Goal: Task Accomplishment & Management: Use online tool/utility

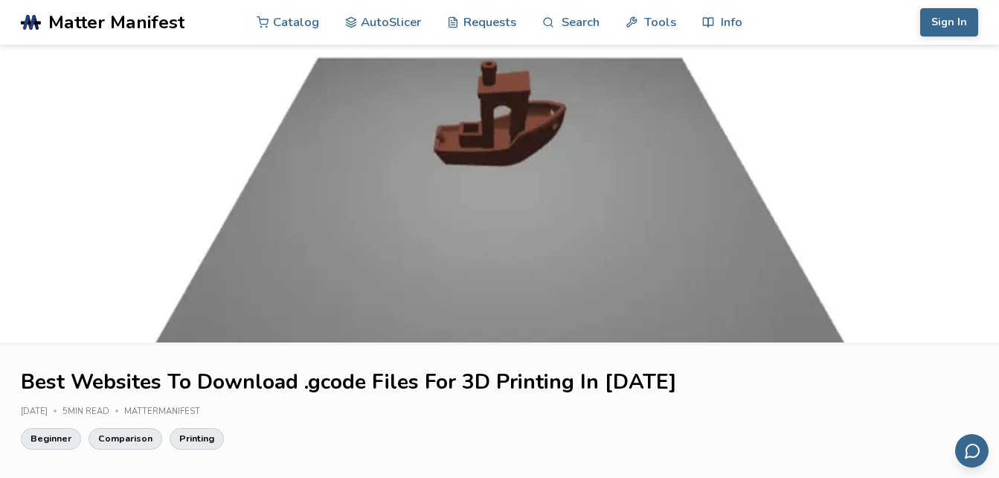
click at [499, 146] on img at bounding box center [499, 194] width 999 height 298
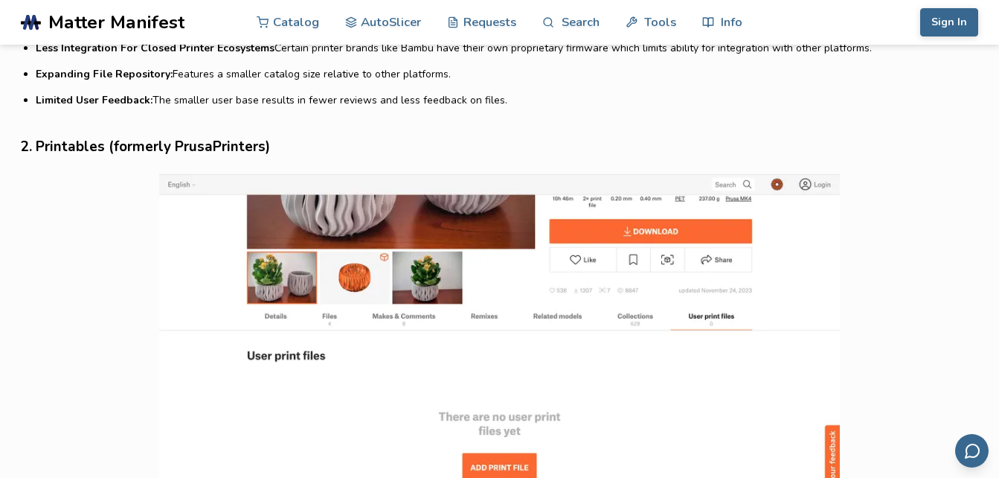
scroll to position [1616, 0]
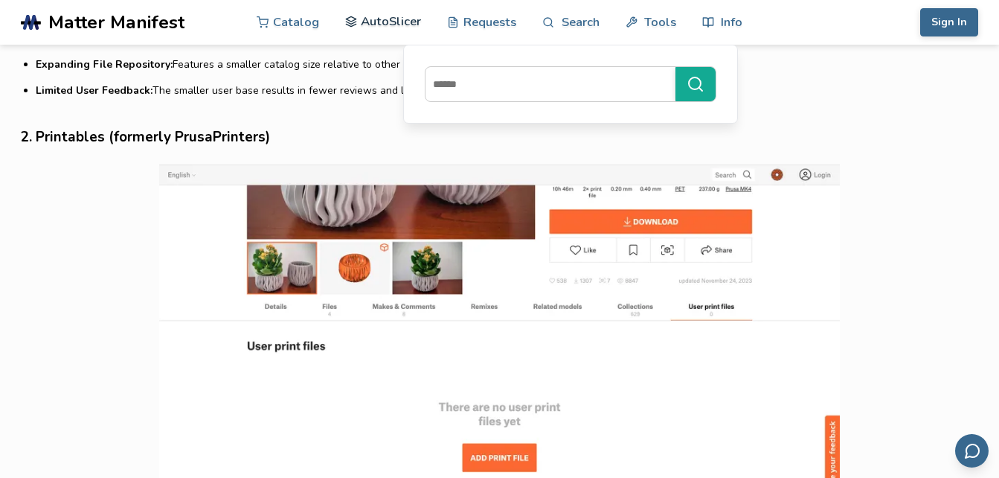
click at [408, 22] on link "AutoSlicer" at bounding box center [383, 21] width 77 height 45
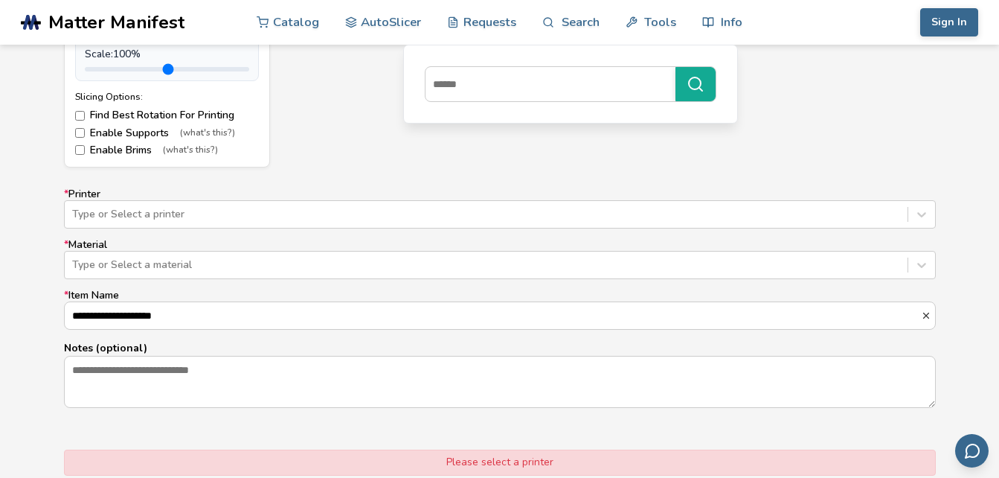
scroll to position [834, 0]
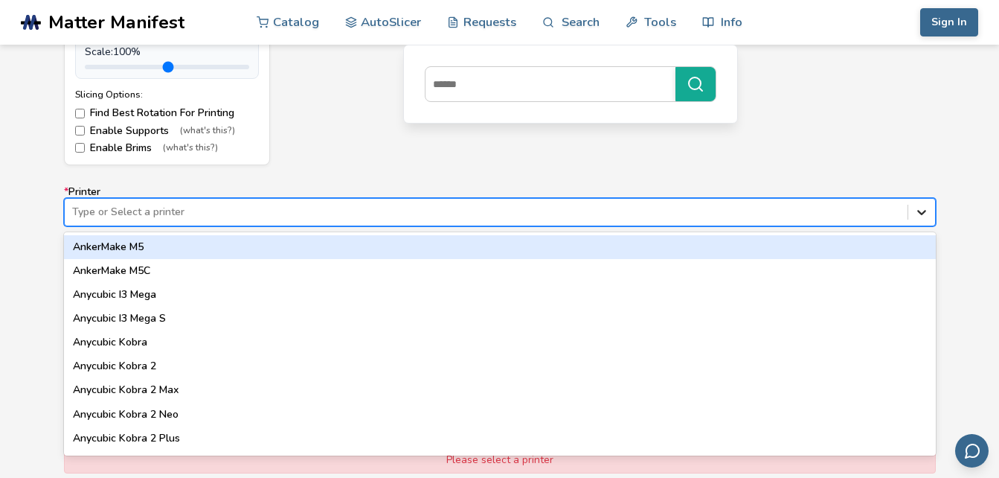
click at [925, 216] on icon at bounding box center [921, 212] width 15 height 15
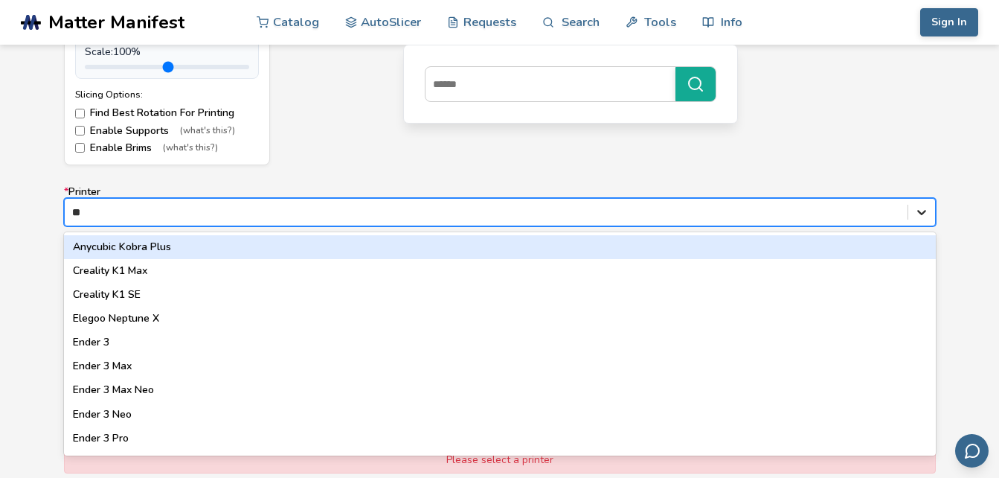
type input "*"
type input "***"
click at [743, 245] on div "Ender 3" at bounding box center [500, 247] width 872 height 24
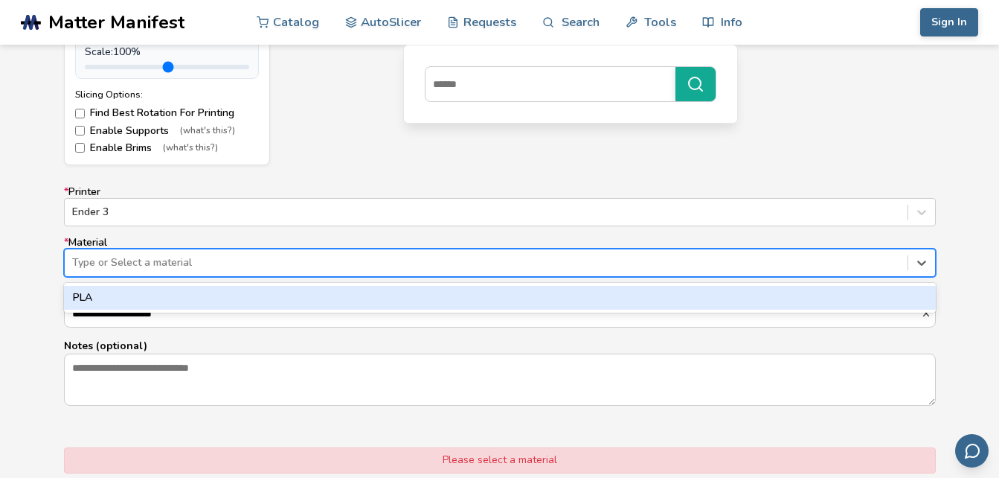
click at [762, 259] on div at bounding box center [486, 262] width 828 height 15
click at [748, 291] on div "PLA" at bounding box center [500, 298] width 872 height 24
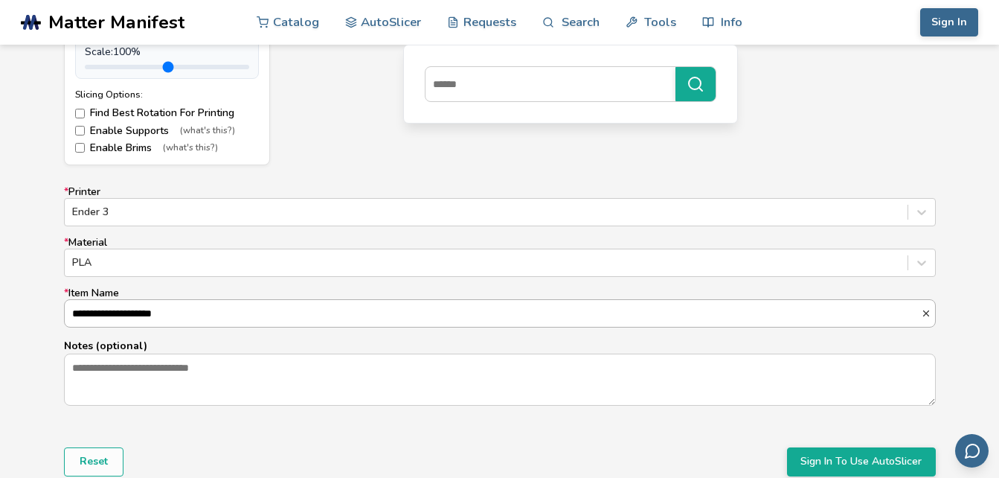
click at [740, 310] on input "**********" at bounding box center [493, 313] width 856 height 27
drag, startPoint x: 92, startPoint y: 314, endPoint x: 42, endPoint y: 319, distance: 49.4
click at [42, 319] on div "**********" at bounding box center [499, 117] width 999 height 834
type input "**********"
click at [513, 449] on div "Reset Sign In To Use AutoSlicer" at bounding box center [500, 461] width 872 height 28
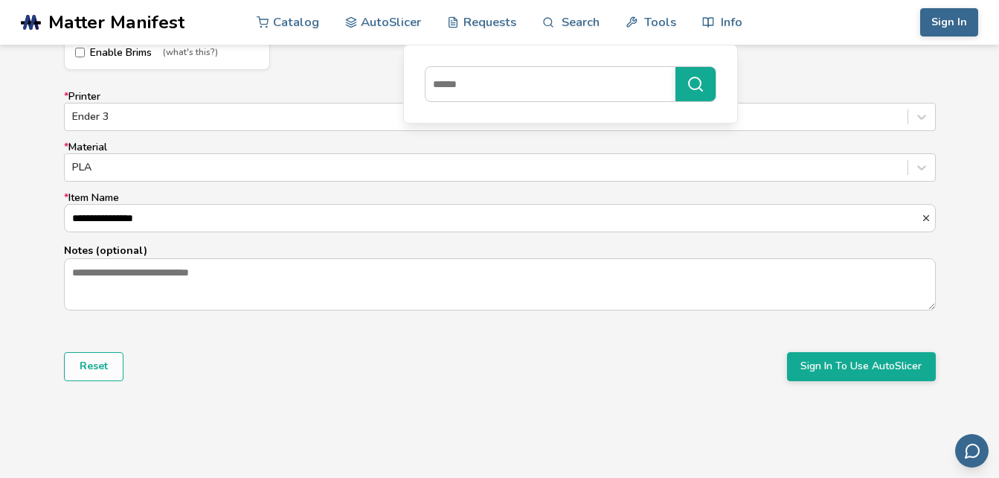
scroll to position [910, 0]
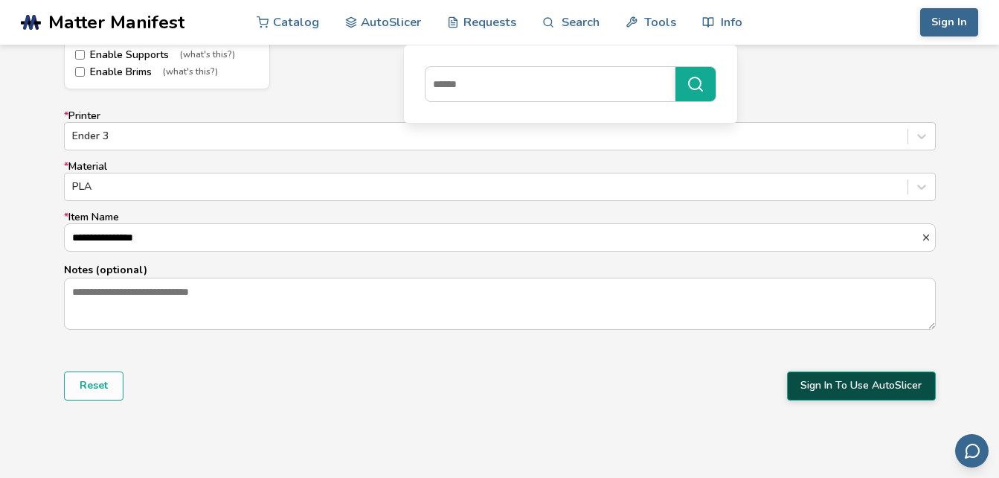
click at [875, 376] on button "Sign In To Use AutoSlicer" at bounding box center [861, 385] width 149 height 28
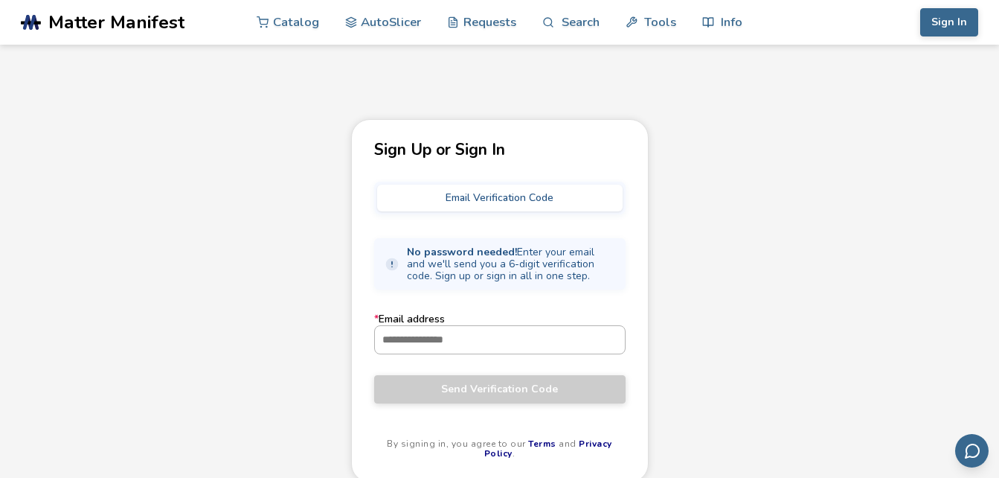
click at [580, 353] on div at bounding box center [499, 339] width 251 height 28
click at [580, 353] on input "* Email address" at bounding box center [500, 339] width 250 height 27
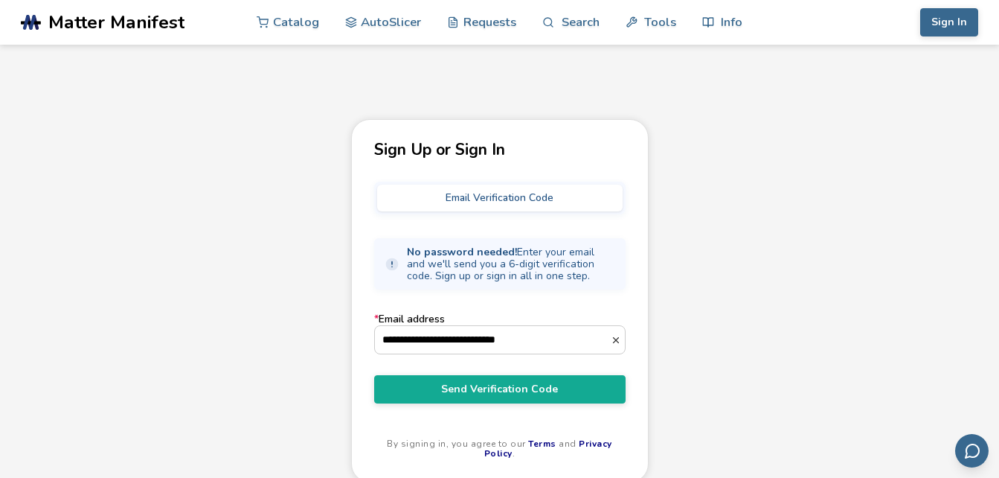
type input "**********"
click at [374, 375] on button "Send Verification Code" at bounding box center [499, 389] width 251 height 28
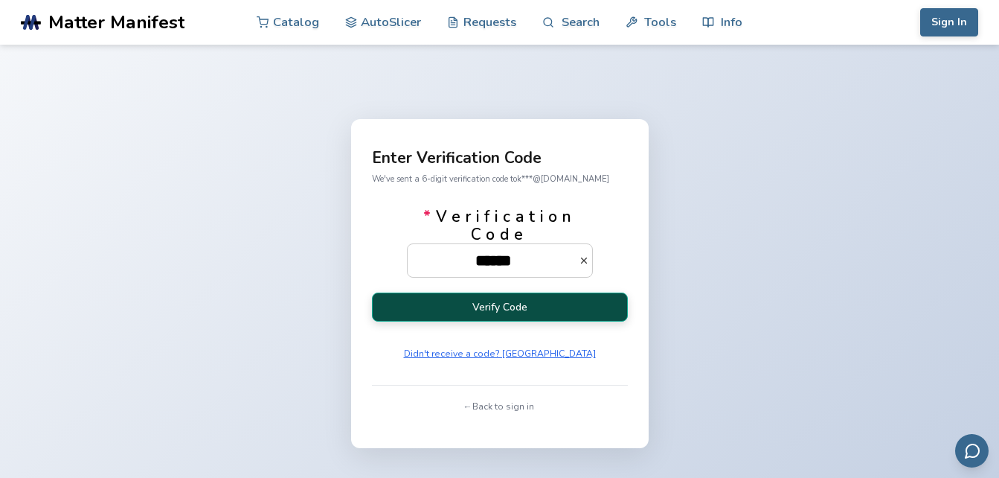
type input "******"
click at [469, 309] on button "Verify Code" at bounding box center [500, 306] width 256 height 29
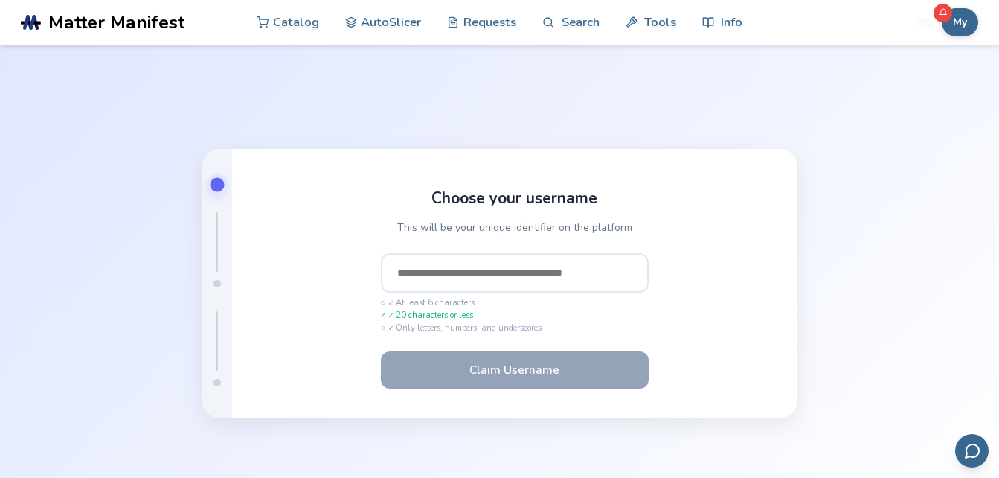
click at [481, 274] on input "text" at bounding box center [515, 273] width 268 height 40
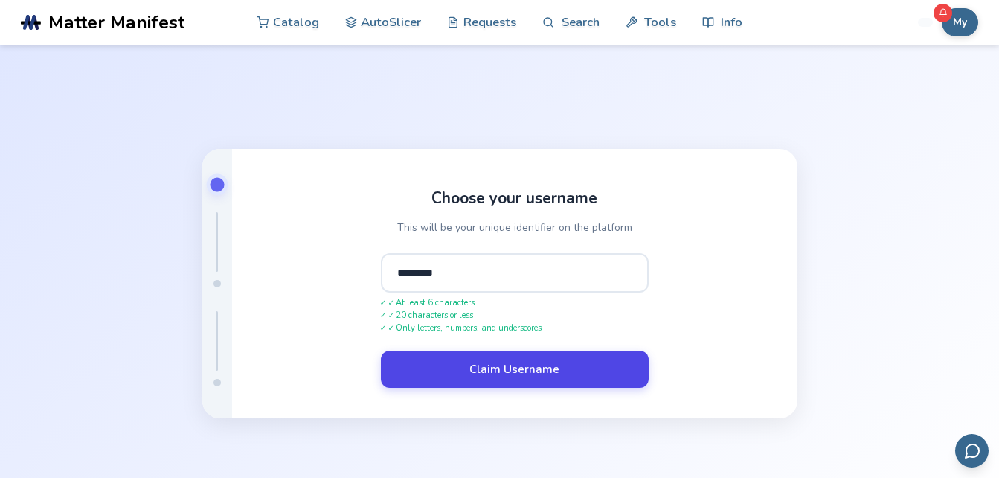
type input "********"
click at [491, 375] on button "Claim Username" at bounding box center [515, 368] width 268 height 37
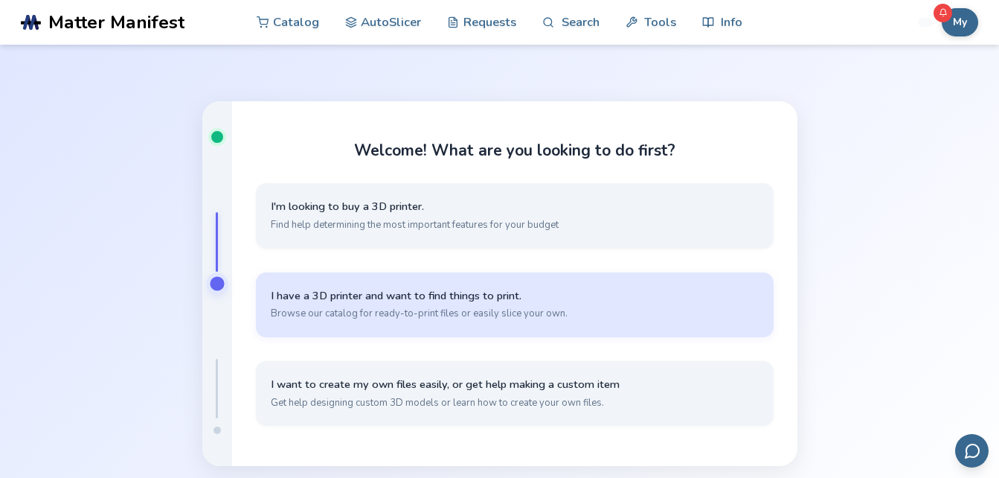
click at [450, 310] on span "Browse our catalog for ready-to-print files or easily slice your own." at bounding box center [515, 313] width 488 height 13
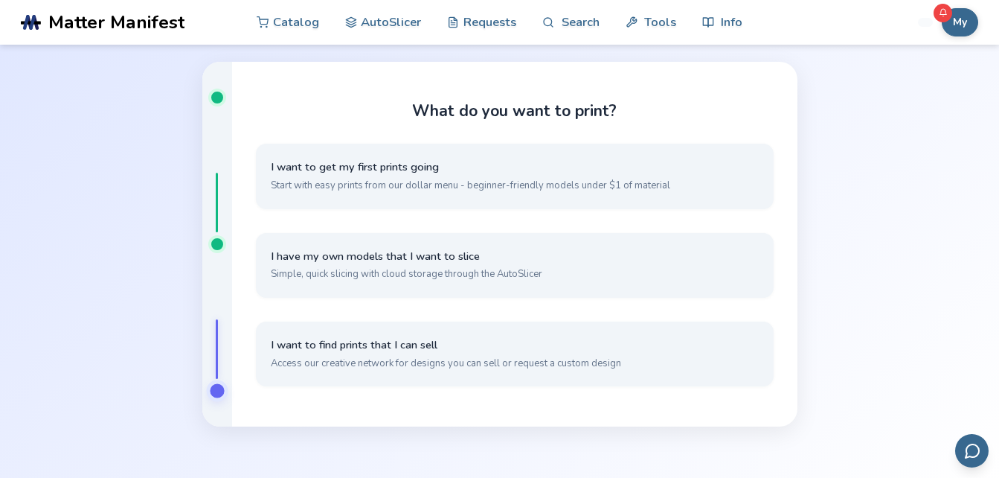
scroll to position [40, 0]
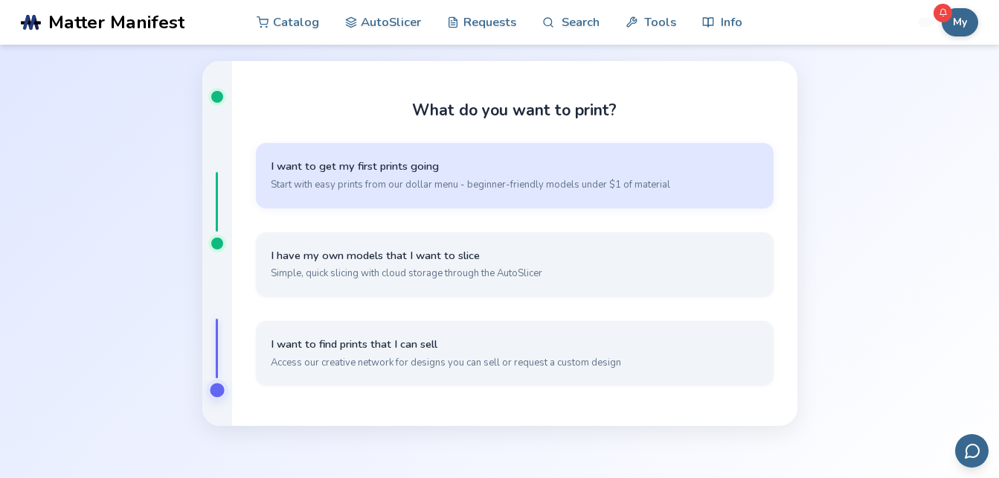
click at [629, 173] on span "I want to get my first prints going" at bounding box center [515, 166] width 488 height 14
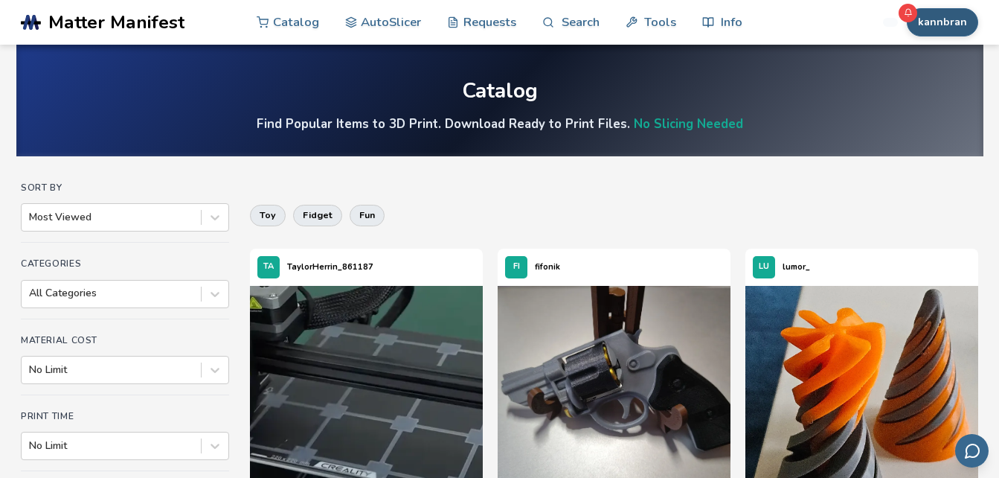
click at [952, 29] on button "kannbran" at bounding box center [942, 22] width 71 height 28
click at [400, 22] on link "AutoSlicer" at bounding box center [383, 21] width 77 height 45
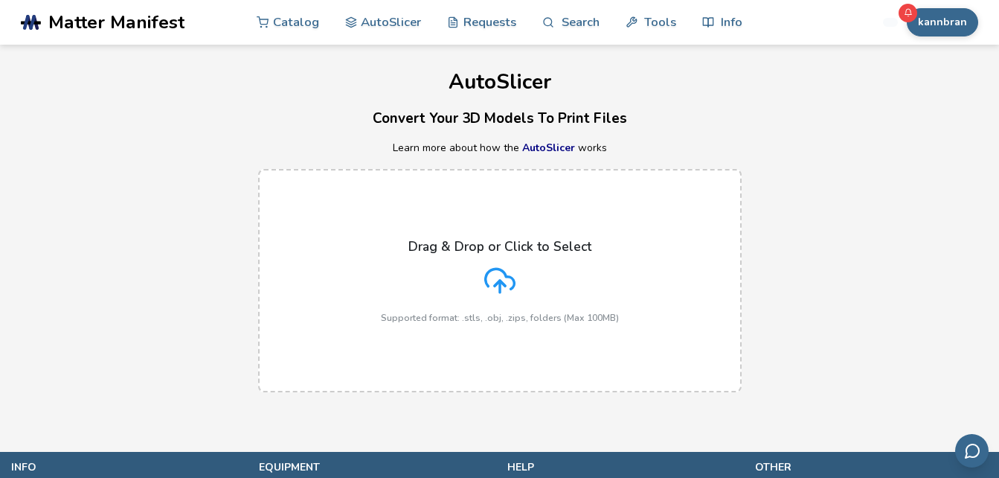
click at [998, 307] on div "Drag & Drop or Click to Select Supported format: .stls, .obj, .zips, folders (M…" at bounding box center [499, 280] width 999 height 253
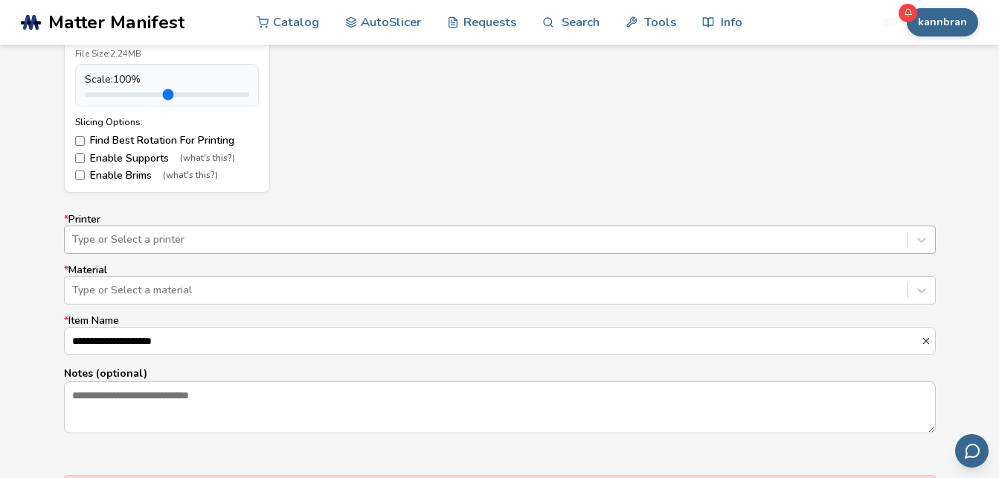
scroll to position [818, 0]
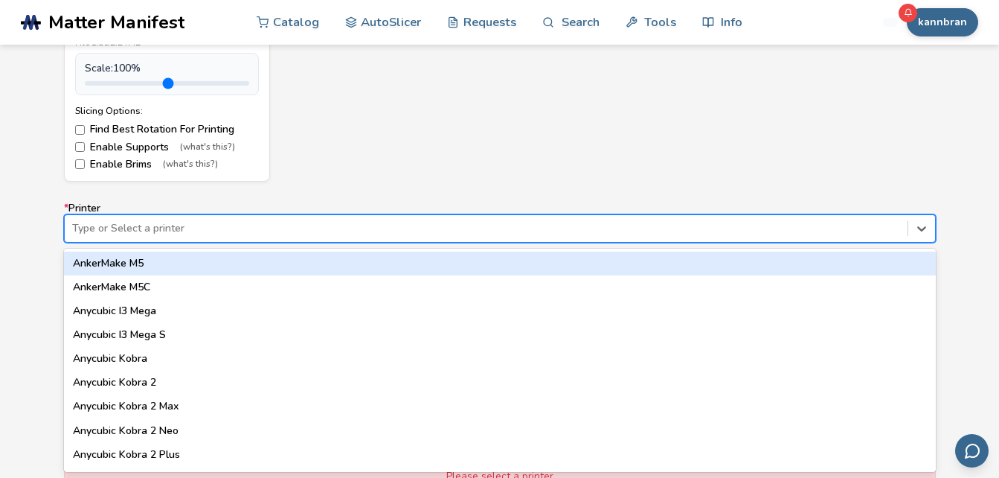
click at [859, 242] on div "Type or Select a printer" at bounding box center [500, 228] width 872 height 28
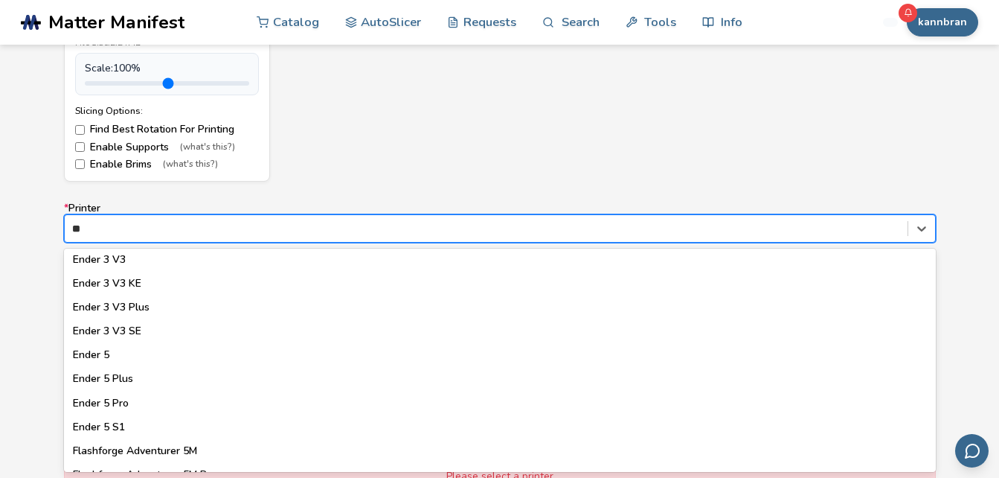
scroll to position [0, 0]
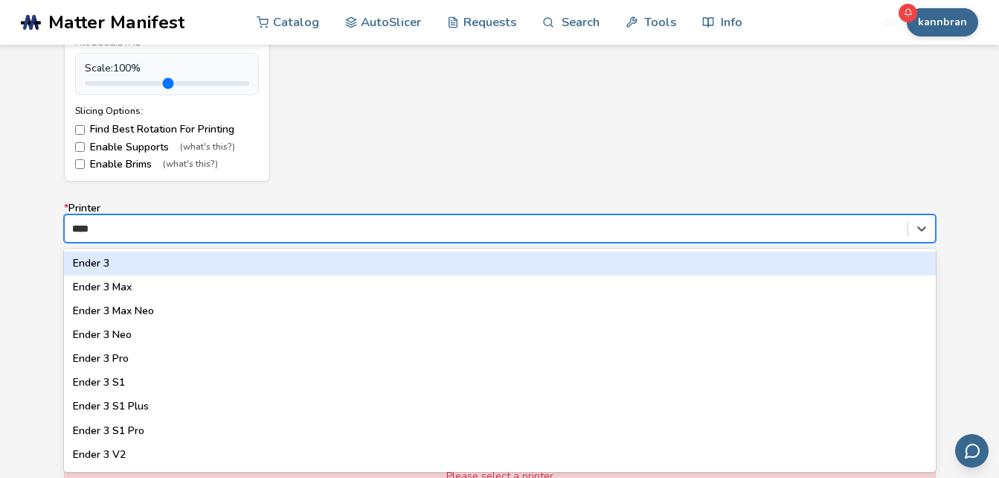
type input "*****"
click at [143, 264] on div "Ender 3" at bounding box center [500, 263] width 872 height 24
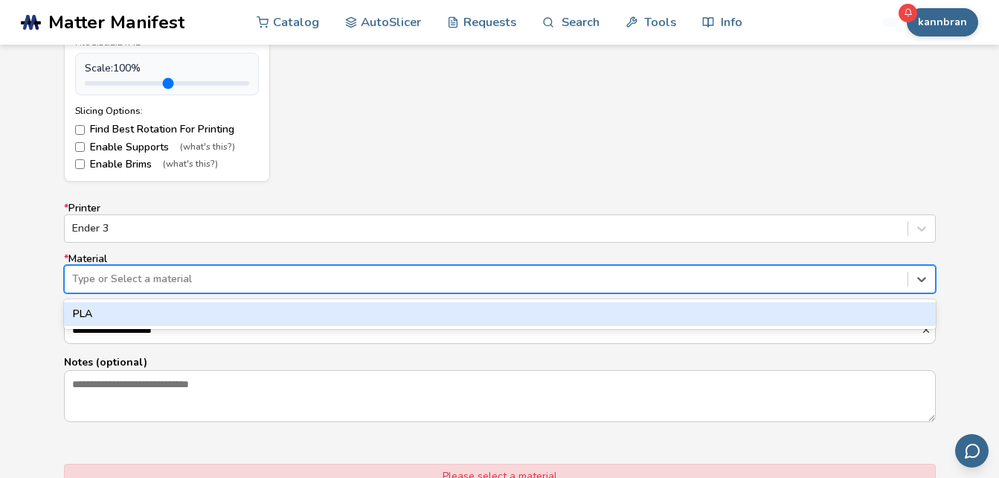
click at [154, 283] on div at bounding box center [486, 279] width 828 height 15
click at [153, 304] on div "PLA" at bounding box center [500, 314] width 872 height 24
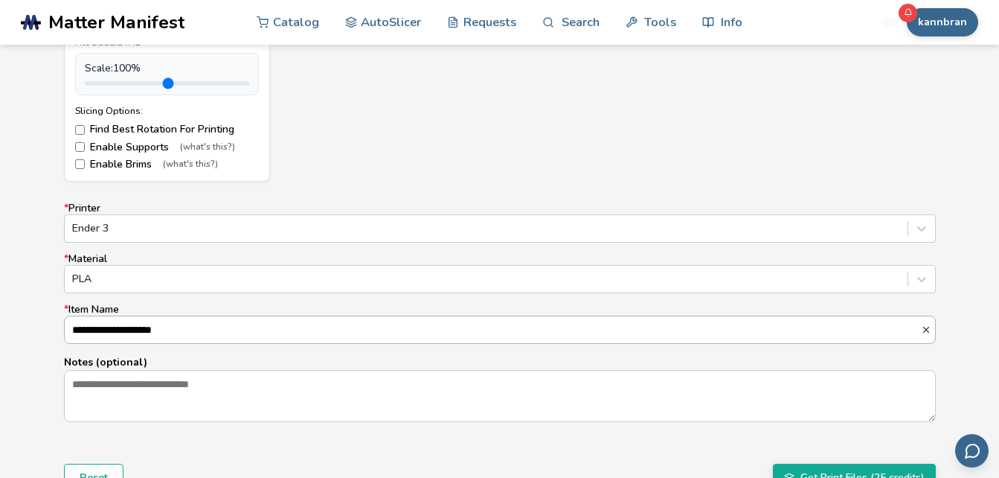
click at [164, 329] on input "**********" at bounding box center [493, 329] width 856 height 27
click at [95, 330] on input "**********" at bounding box center [493, 329] width 856 height 27
type input "**********"
click at [398, 362] on p "Notes (optional)" at bounding box center [500, 362] width 872 height 16
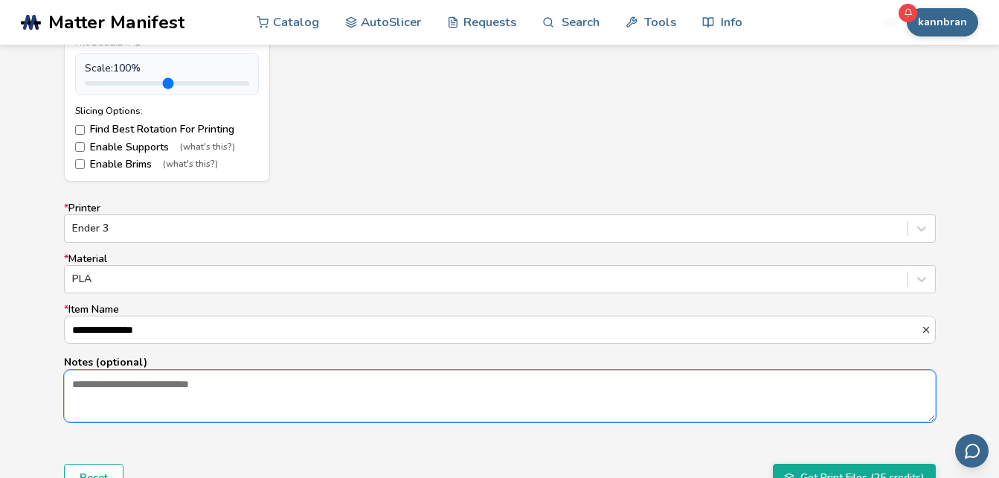
click at [398, 371] on textarea "Notes (optional)" at bounding box center [500, 396] width 870 height 51
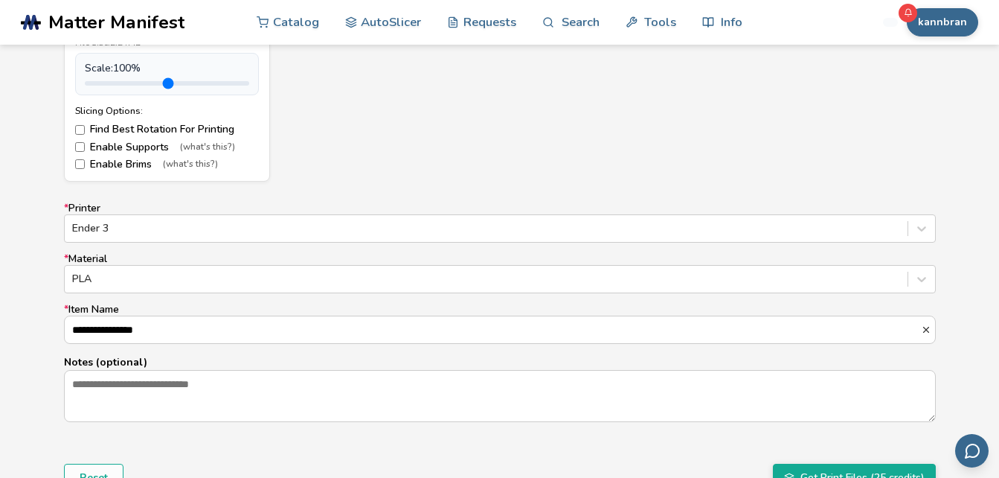
click at [398, 362] on p "Notes (optional)" at bounding box center [500, 362] width 872 height 16
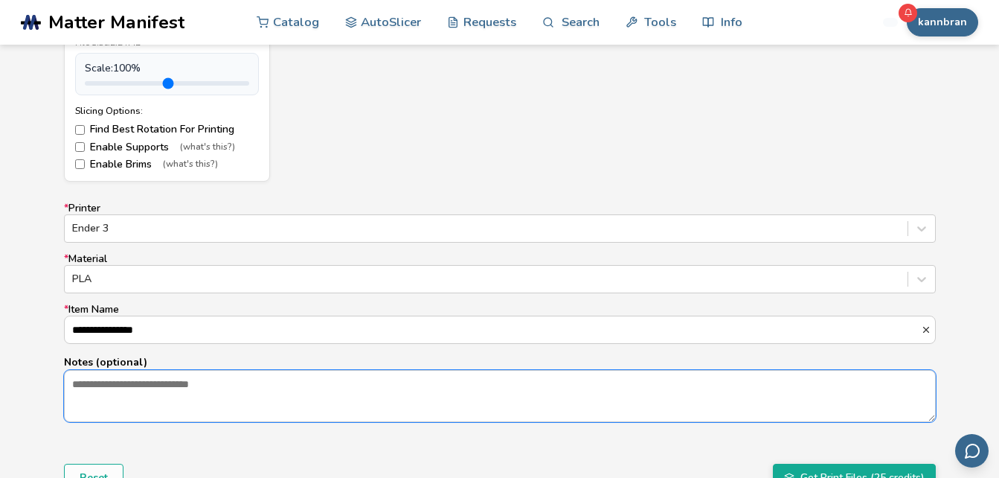
click at [398, 371] on textarea "Notes (optional)" at bounding box center [500, 396] width 870 height 51
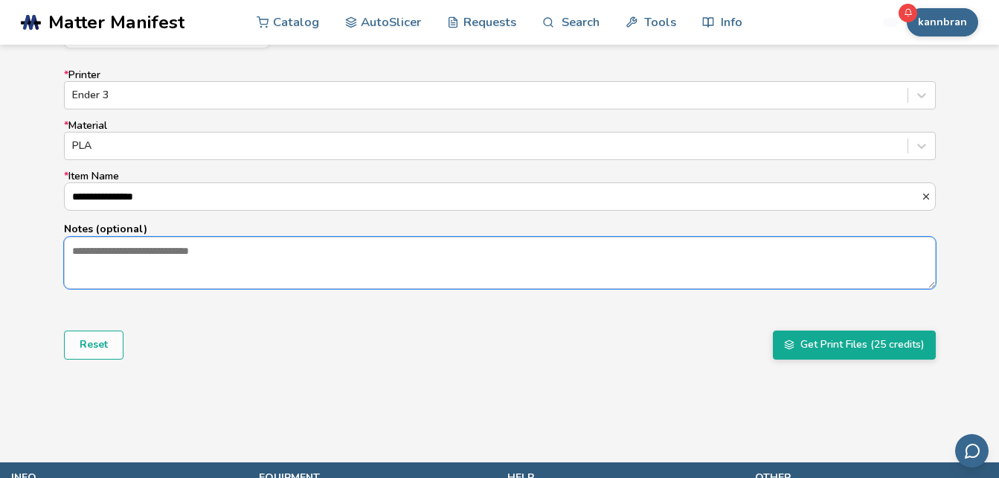
scroll to position [994, 0]
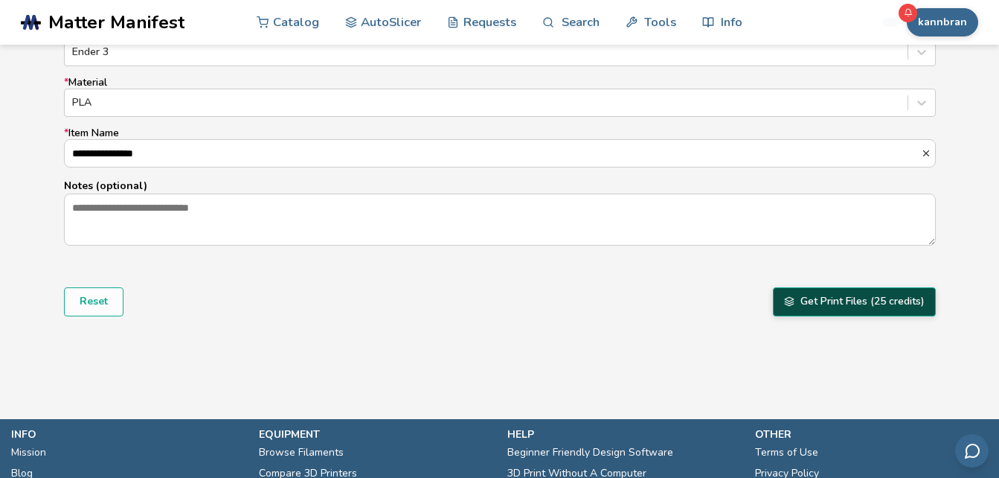
click at [890, 303] on button "Get Print Files (25 credits)" at bounding box center [854, 301] width 163 height 28
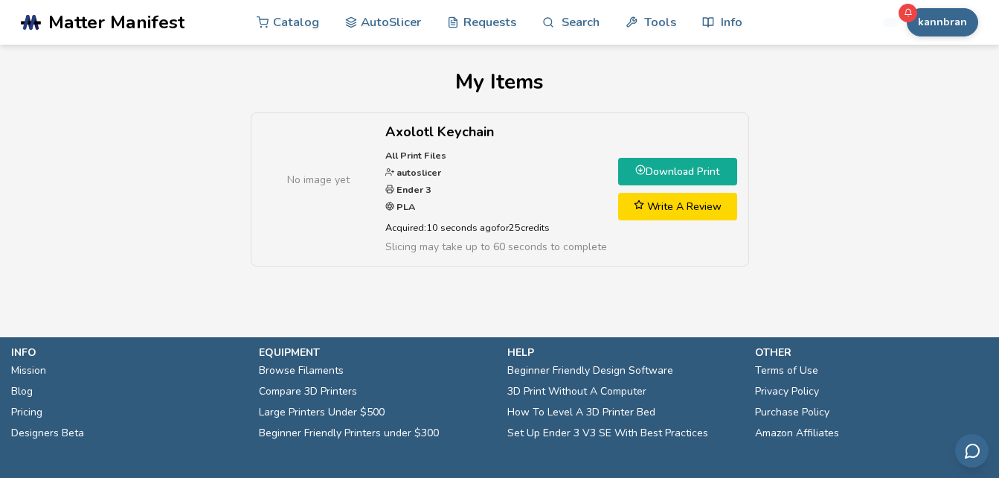
click at [698, 174] on link "Download Print" at bounding box center [677, 172] width 119 height 28
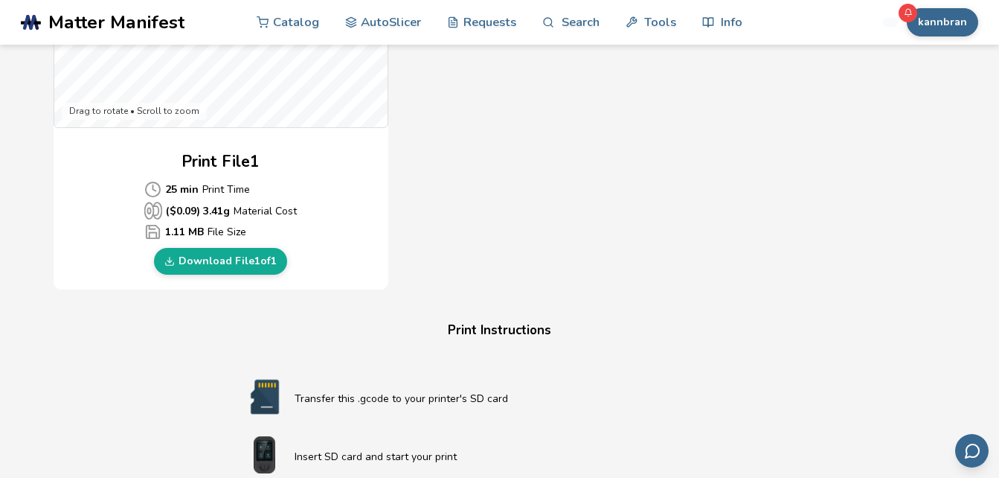
scroll to position [661, 0]
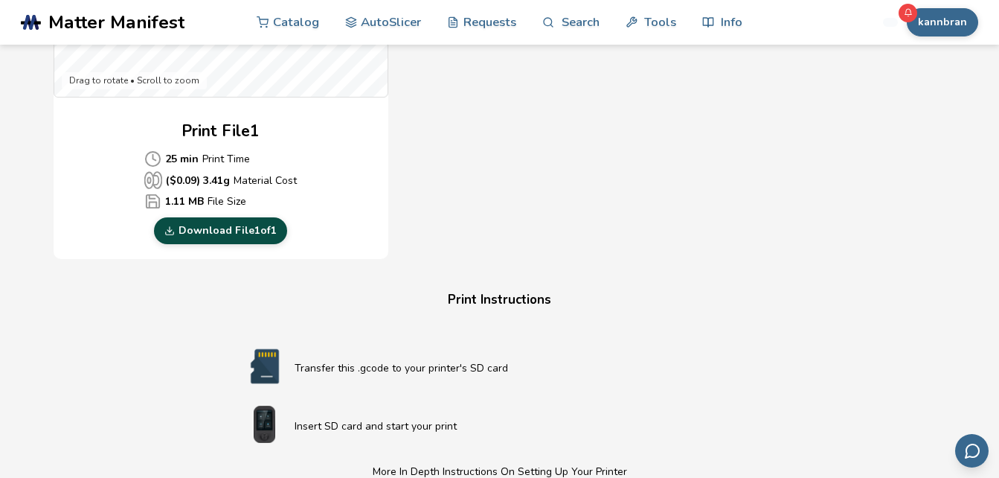
click at [245, 226] on link "Download File 1 of 1" at bounding box center [220, 230] width 133 height 27
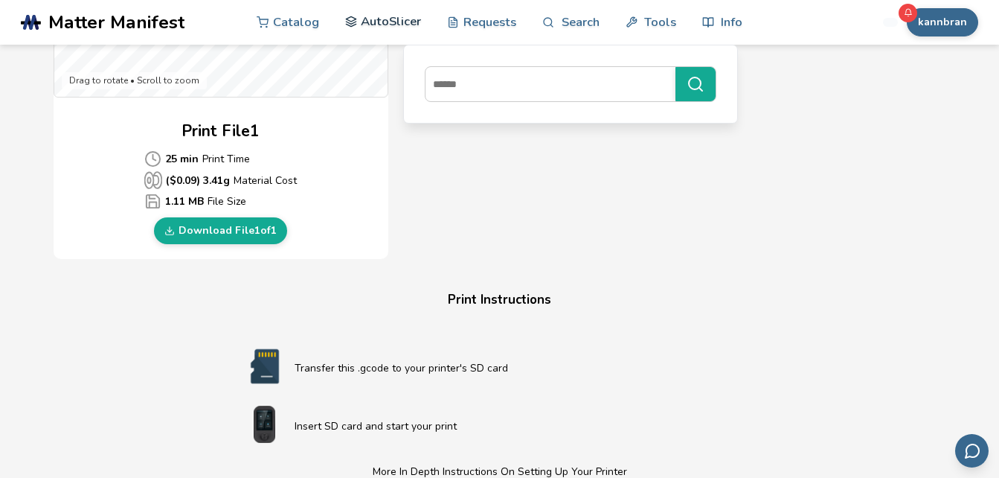
click at [388, 11] on link "AutoSlicer" at bounding box center [383, 21] width 77 height 45
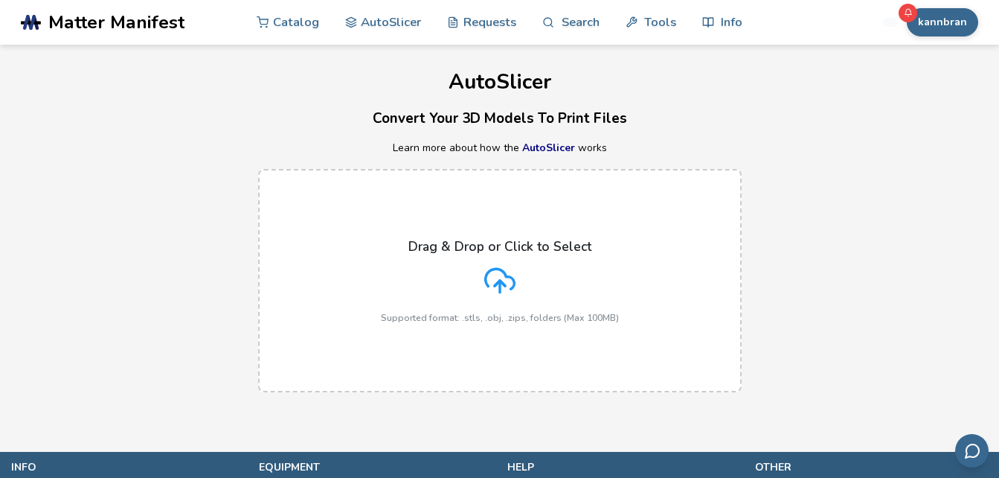
drag, startPoint x: 968, startPoint y: 276, endPoint x: 940, endPoint y: 198, distance: 83.1
click at [940, 198] on div "Drag & Drop or Click to Select Supported format: .stls, .obj, .zips, folders (M…" at bounding box center [499, 280] width 999 height 253
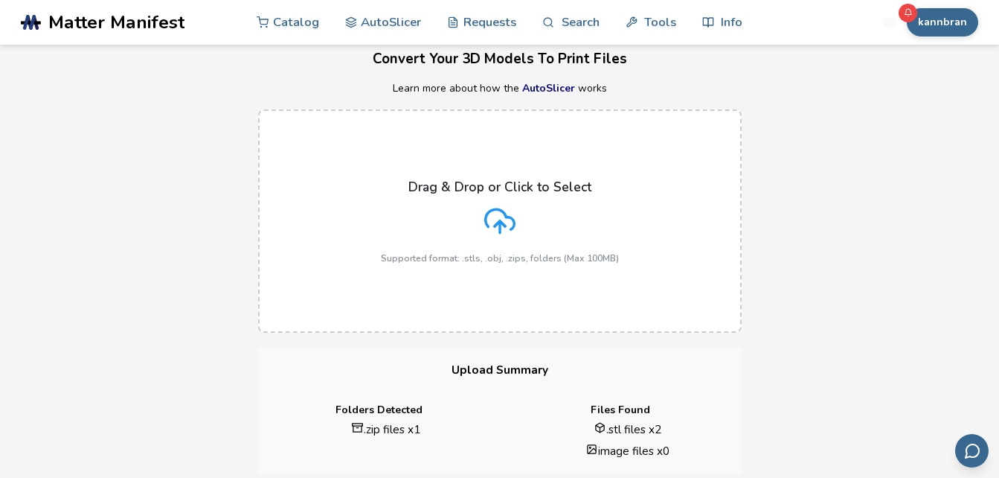
scroll to position [902, 0]
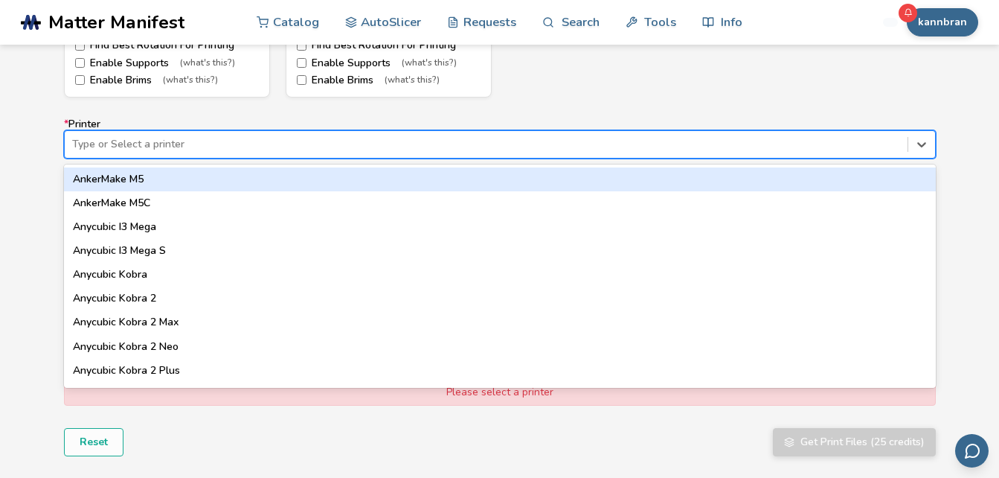
click at [385, 147] on div at bounding box center [486, 144] width 828 height 15
type input "*****"
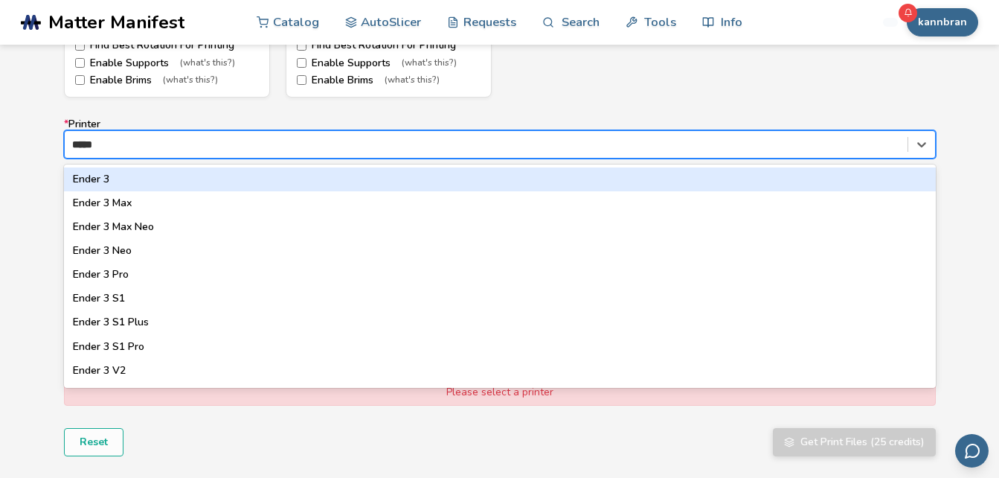
click at [342, 176] on div "Ender 3" at bounding box center [500, 179] width 872 height 24
click at [342, 176] on label "* Material Type or Select a material" at bounding box center [500, 189] width 872 height 40
click at [93, 177] on label "* Material Type or Select a material" at bounding box center [500, 189] width 872 height 40
click at [289, 120] on label "* Printer 18 results available for search term ender. Use Up and Down to choose…" at bounding box center [500, 138] width 872 height 40
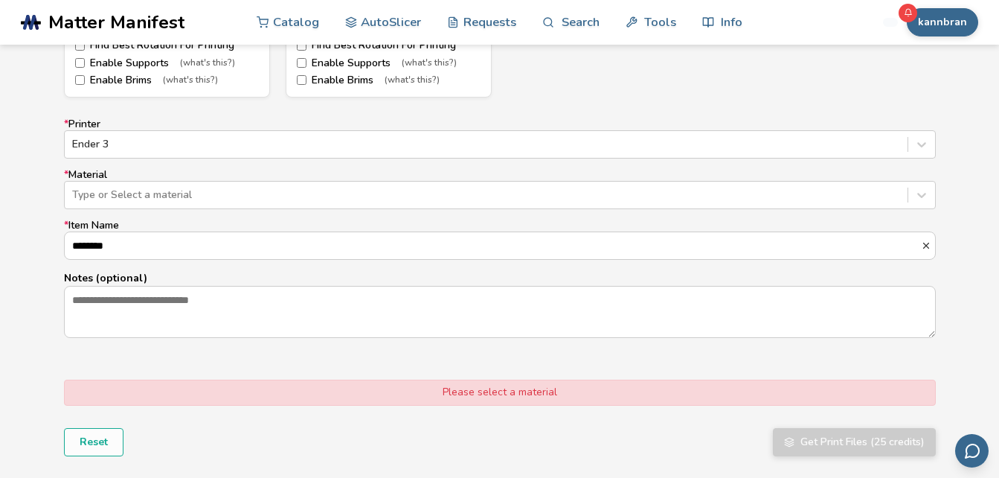
click at [335, 177] on label "* Material Type or Select a material" at bounding box center [500, 189] width 872 height 40
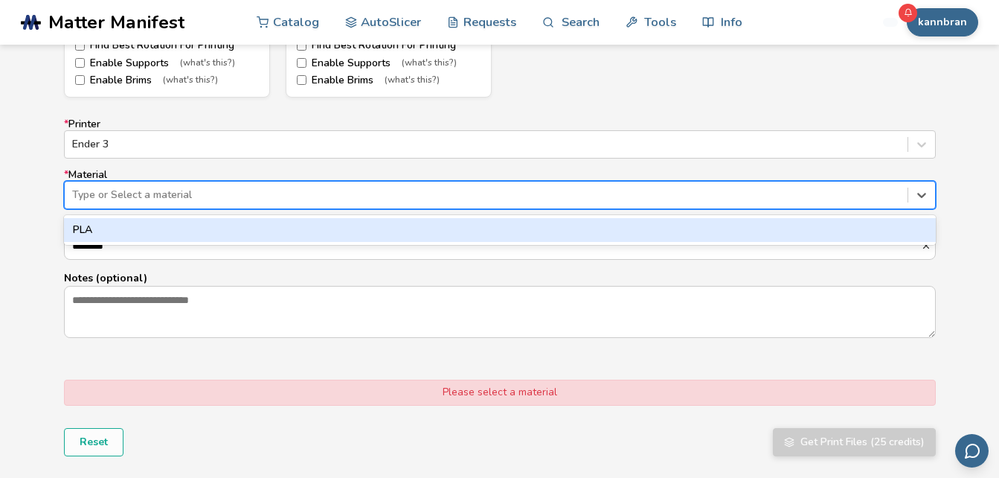
click at [336, 193] on div at bounding box center [486, 194] width 828 height 15
click at [327, 225] on div "PLA" at bounding box center [500, 230] width 872 height 24
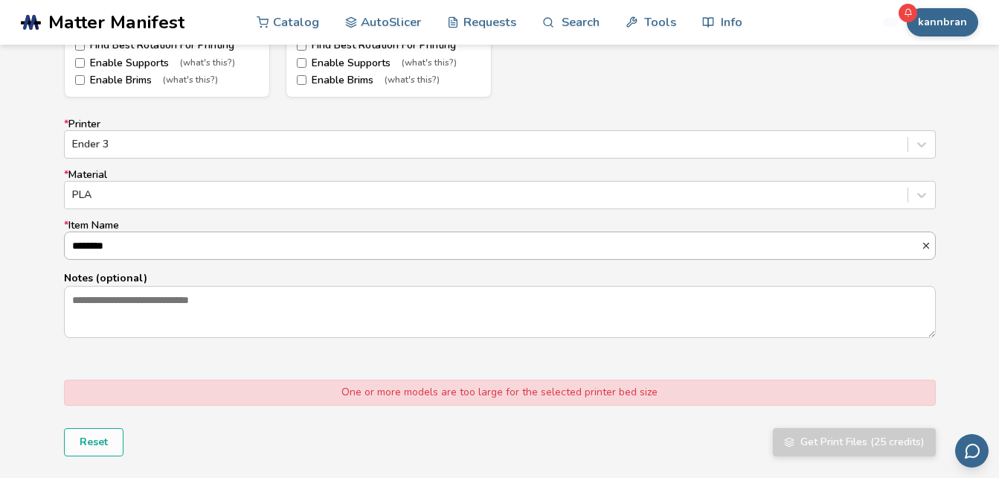
click at [326, 246] on input "********" at bounding box center [493, 245] width 856 height 27
click at [702, 408] on div "One or more models are too large for the selected printer bed size Reset Get Pr…" at bounding box center [500, 417] width 872 height 76
click at [76, 249] on input "********" at bounding box center [493, 245] width 856 height 27
drag, startPoint x: 76, startPoint y: 249, endPoint x: 120, endPoint y: 254, distance: 44.2
type input "******"
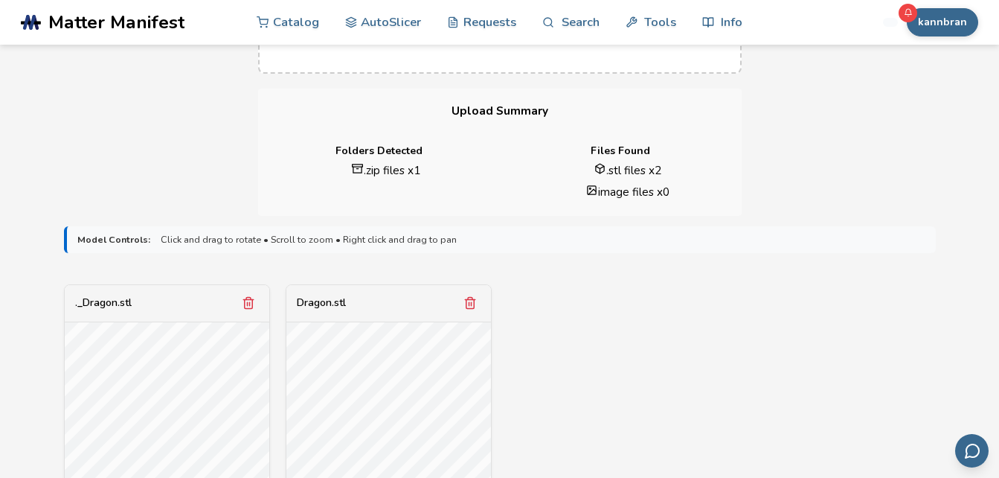
scroll to position [0, 0]
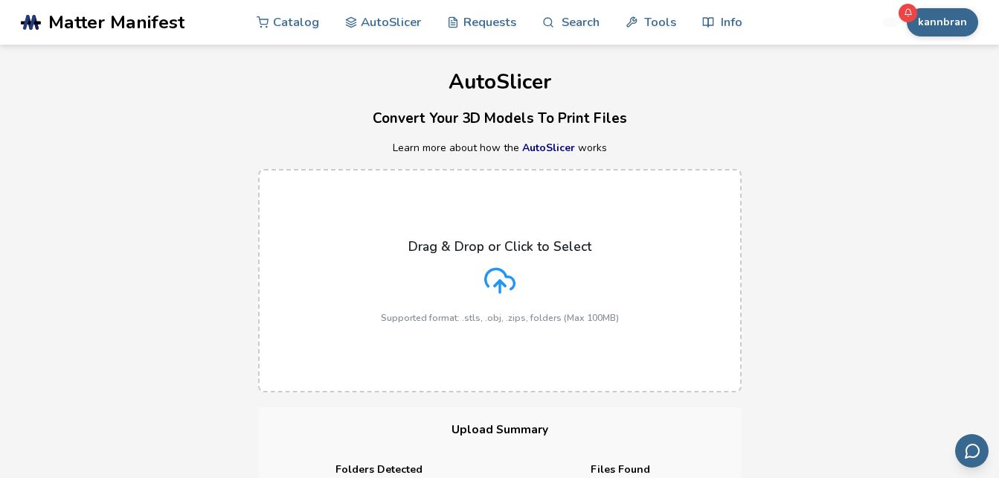
click at [149, 27] on span "Matter Manifest" at bounding box center [116, 22] width 136 height 21
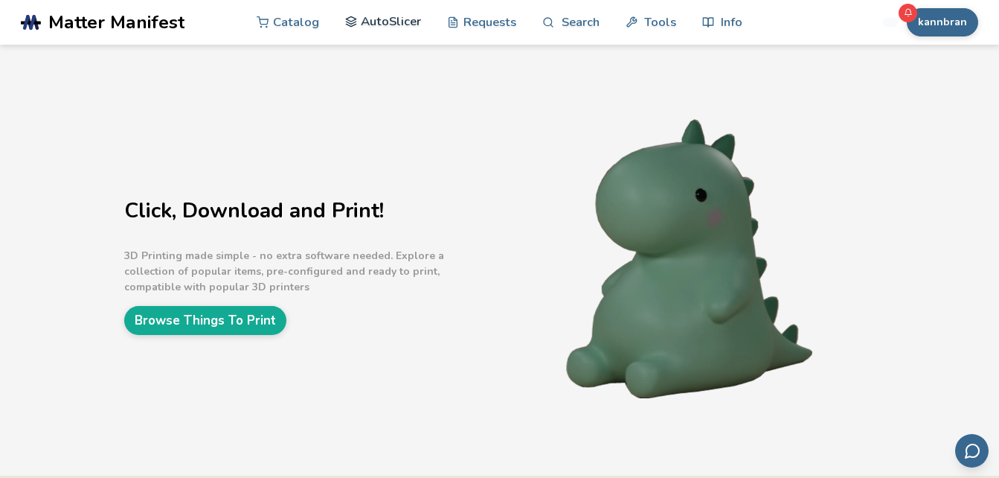
click at [403, 28] on link "AutoSlicer" at bounding box center [383, 21] width 77 height 45
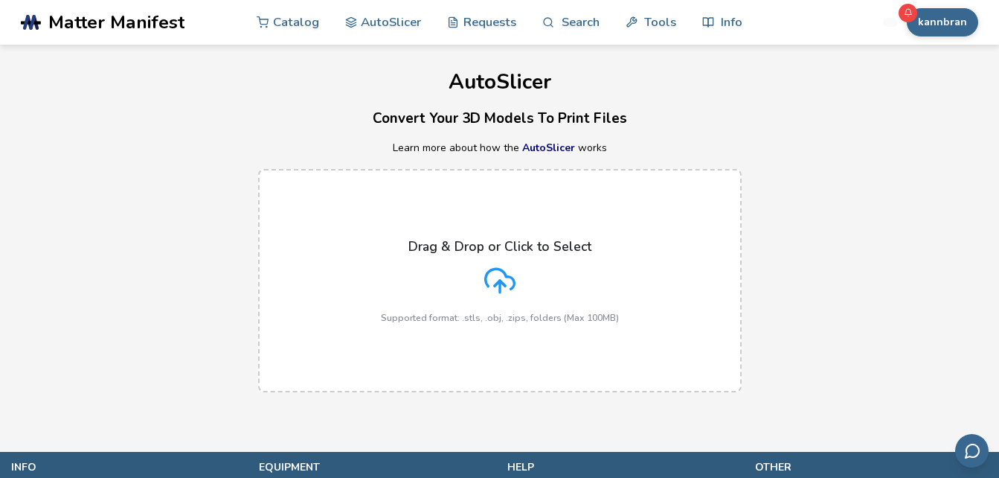
click at [45, 242] on div "Drag & Drop or Click to Select Supported format: .stls, .obj, .zips, folders (M…" at bounding box center [499, 280] width 999 height 253
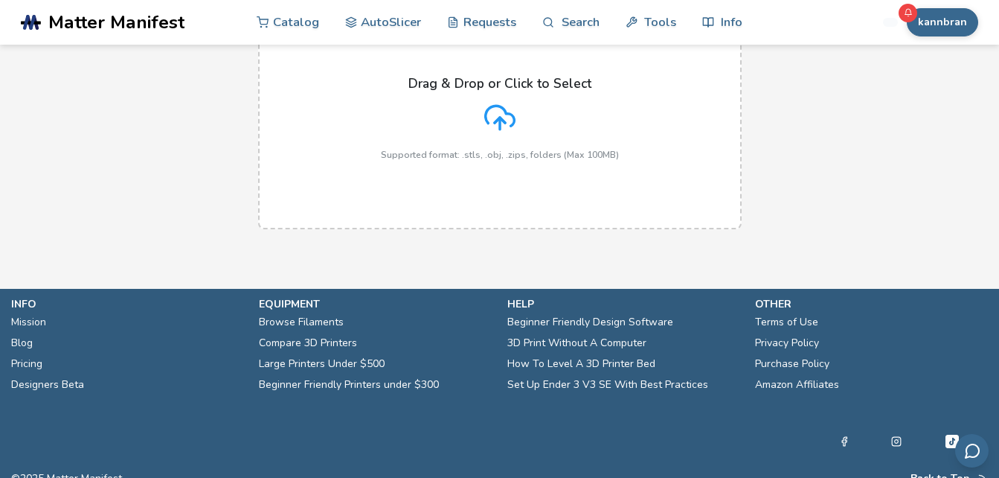
scroll to position [177, 0]
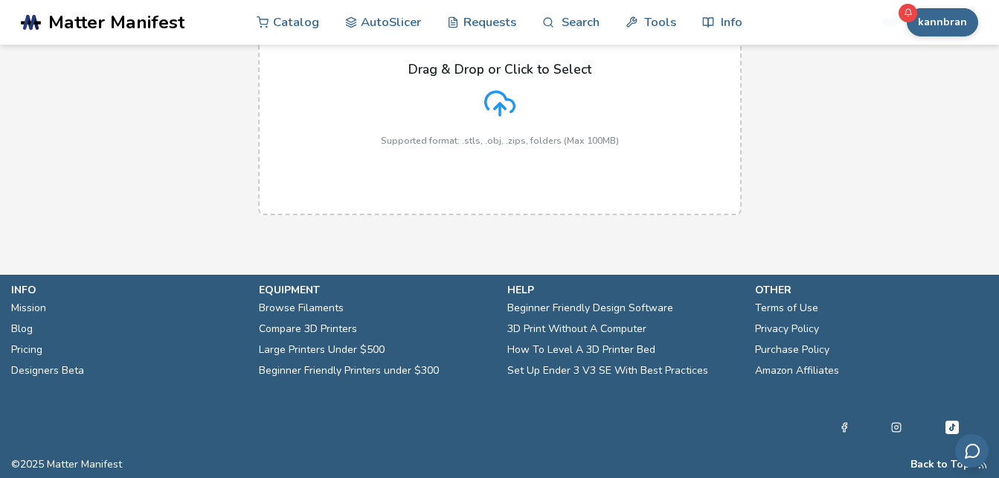
click at [436, 130] on div "Drag & Drop or Click to Select Supported format: .stls, .obj, .zips, folders (M…" at bounding box center [500, 104] width 238 height 84
click at [0, 0] on input "Drag & Drop or Click to Select Supported format: .stls, .obj, .zips, folders (M…" at bounding box center [0, 0] width 0 height 0
click at [436, 130] on div "Drag & Drop or Click to Select Supported format: .stls, .obj, .zips, folders (M…" at bounding box center [500, 104] width 238 height 84
click at [0, 0] on input "Drag & Drop or Click to Select Supported format: .stls, .obj, .zips, folders (M…" at bounding box center [0, 0] width 0 height 0
click at [436, 130] on div "Drag & Drop or Click to Select Supported format: .stls, .obj, .zips, folders (M…" at bounding box center [500, 104] width 238 height 84
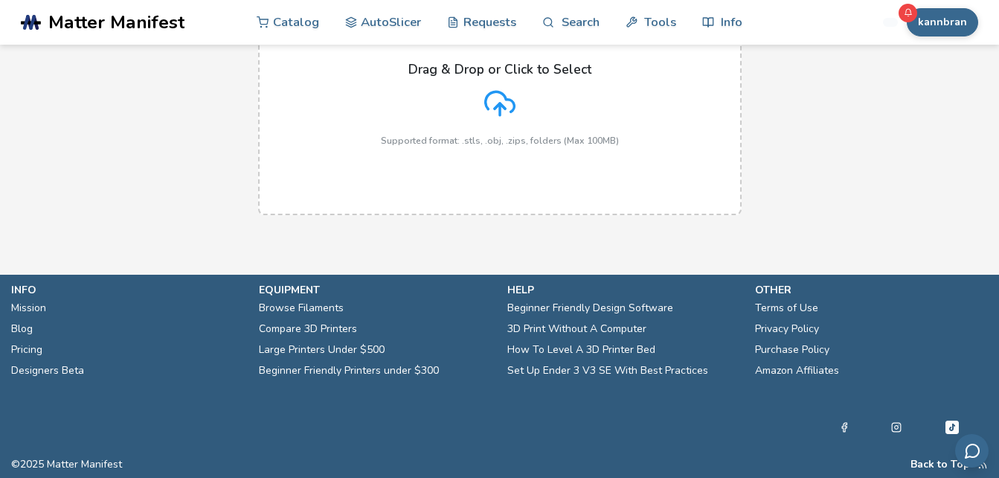
click at [0, 0] on input "Drag & Drop or Click to Select Supported format: .stls, .obj, .zips, folders (M…" at bounding box center [0, 0] width 0 height 0
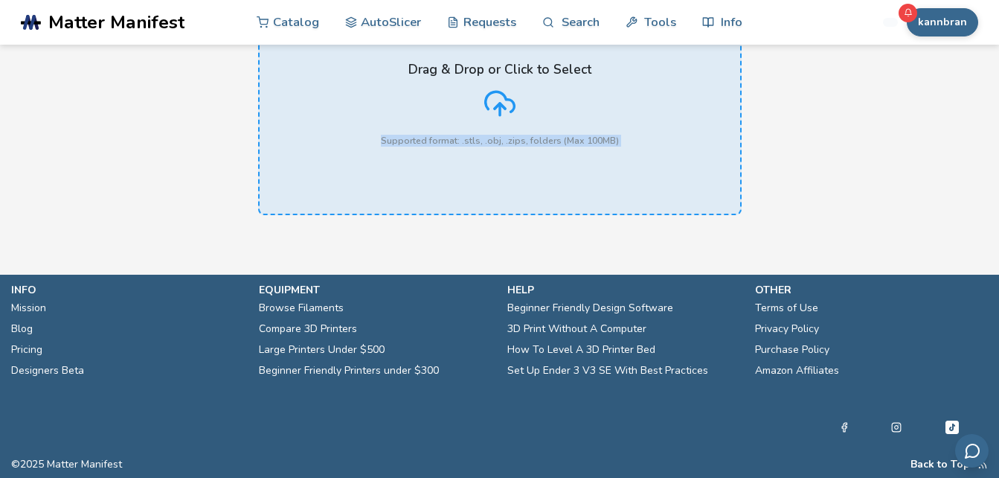
click at [424, 131] on div "Drag & Drop or Click to Select Supported format: .stls, .obj, .zips, folders (M…" at bounding box center [500, 104] width 238 height 84
click at [0, 0] on input "Drag & Drop or Click to Select Supported format: .stls, .obj, .zips, folders (M…" at bounding box center [0, 0] width 0 height 0
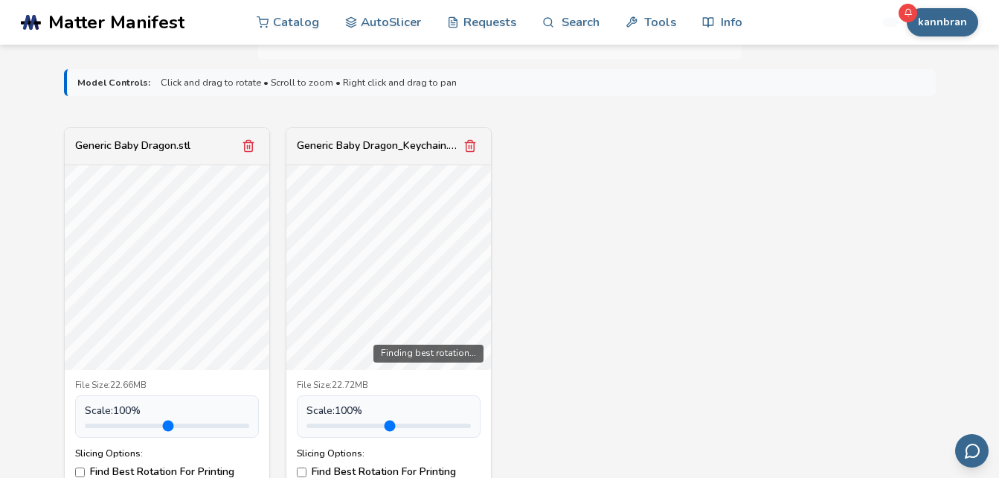
scroll to position [593, 0]
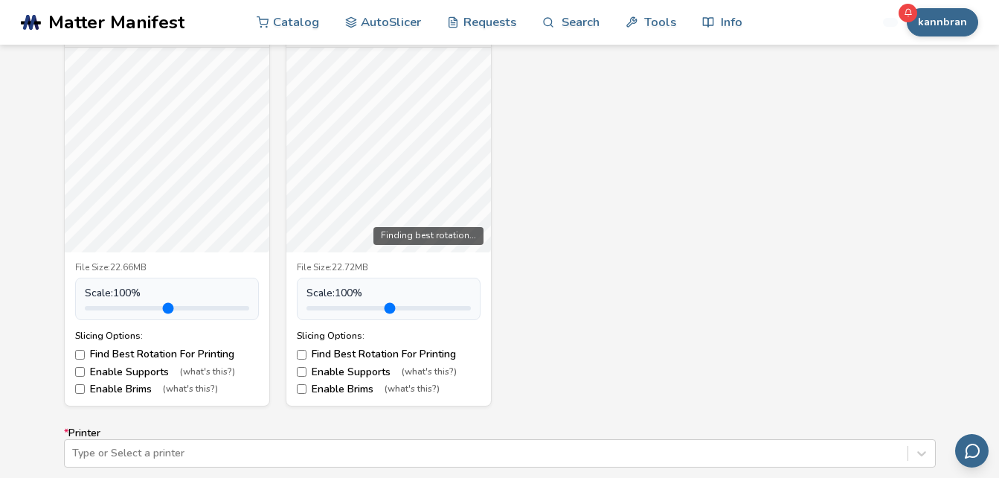
click at [106, 318] on div "File Size: 22.66MB Scale: 100 % Slicing Options: Find Best Rotation For Printin…" at bounding box center [167, 328] width 205 height 153
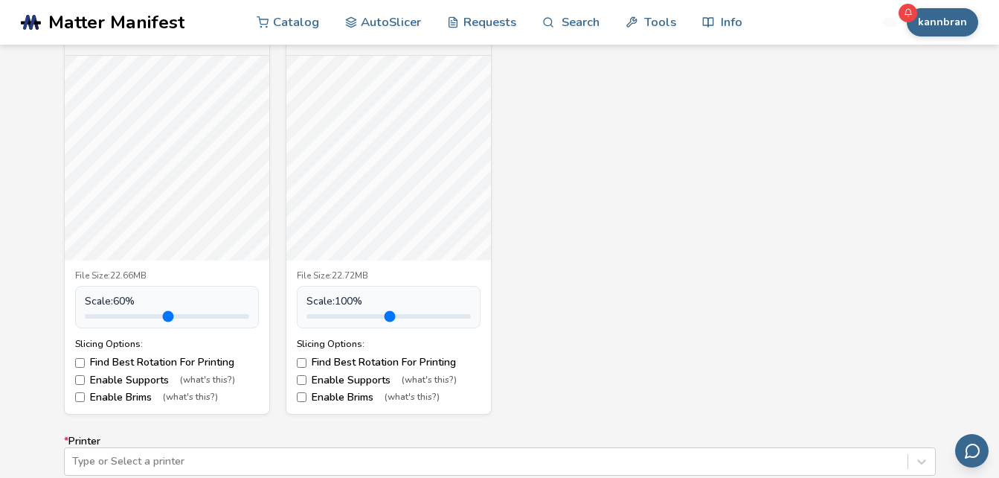
type input "***"
click at [105, 316] on input "range" at bounding box center [167, 316] width 164 height 4
click at [830, 292] on div "Generic Baby Dragon.stl File Size: 22.66MB Scale: 60 % Slicing Options: Find Be…" at bounding box center [500, 216] width 872 height 397
click at [325, 315] on input "range" at bounding box center [389, 316] width 164 height 4
click at [333, 315] on input "range" at bounding box center [389, 316] width 164 height 4
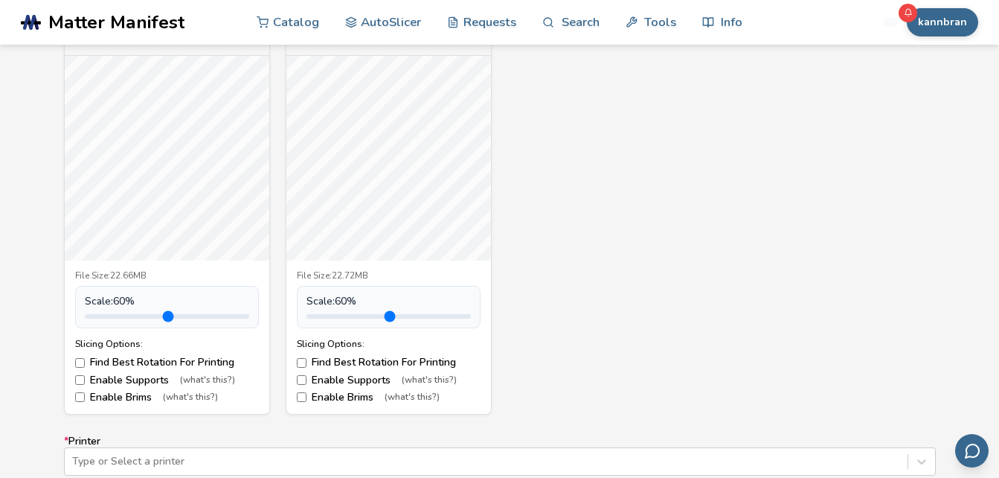
type input "***"
click at [328, 315] on input "range" at bounding box center [389, 316] width 164 height 4
click at [736, 255] on div "Generic Baby Dragon.stl File Size: 22.66MB Scale: 60 % Slicing Options: Find Be…" at bounding box center [500, 216] width 872 height 397
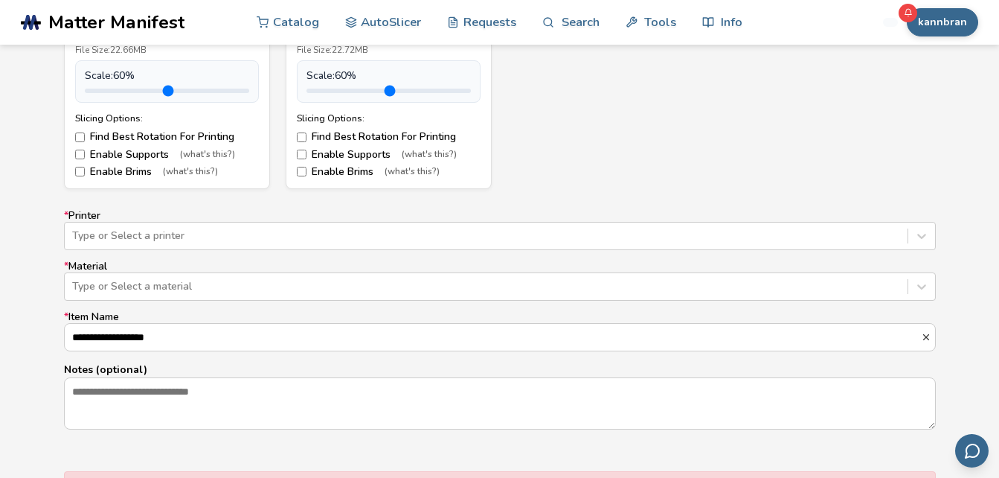
scroll to position [880, 0]
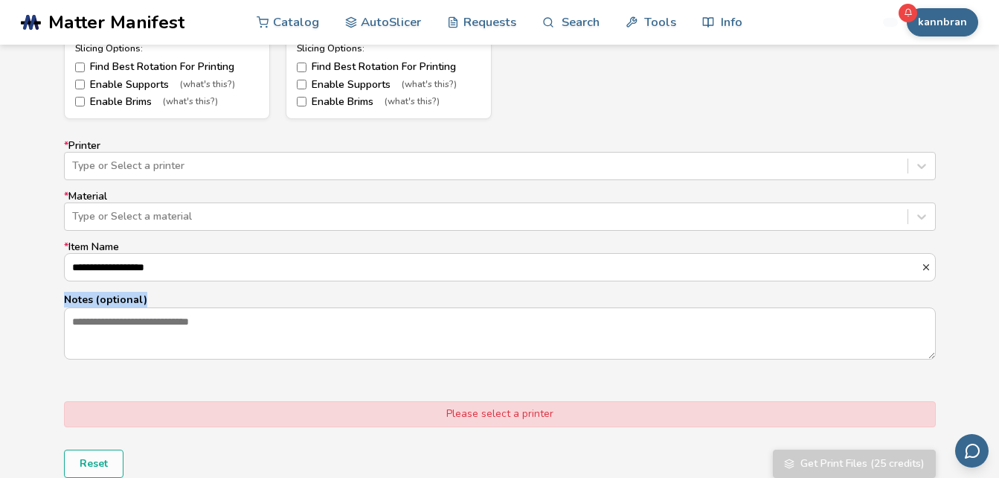
drag, startPoint x: 994, startPoint y: 285, endPoint x: 993, endPoint y: 301, distance: 15.6
click at [993, 301] on div "**********" at bounding box center [499, 95] width 999 height 882
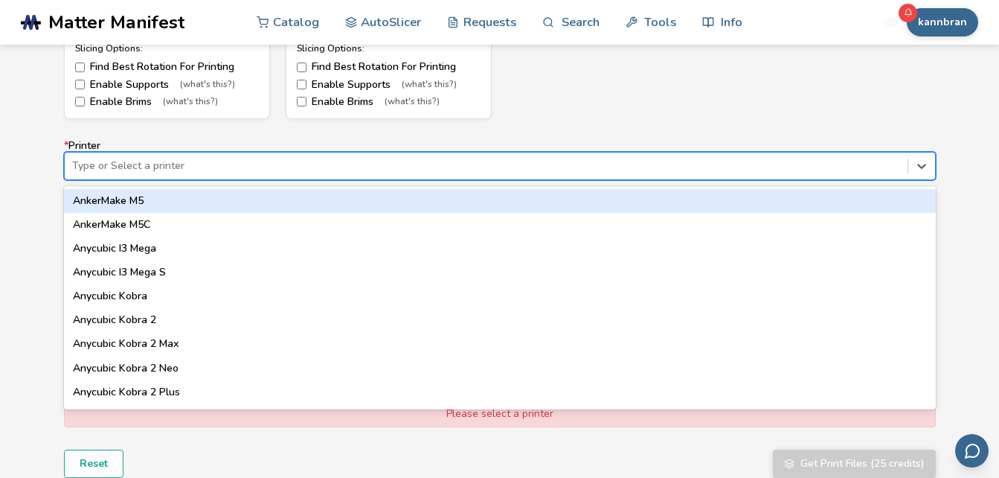
click at [698, 158] on div at bounding box center [486, 165] width 828 height 15
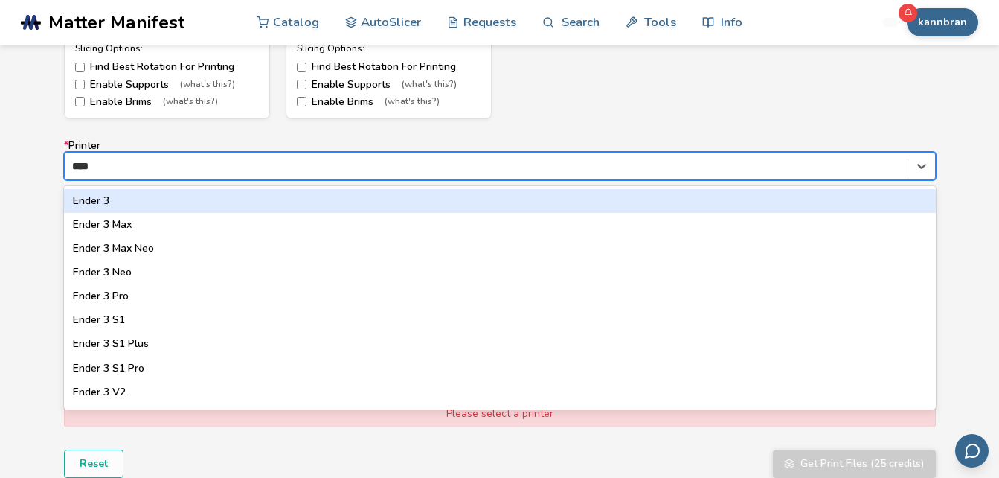
type input "*****"
click at [482, 190] on div "Ender 3" at bounding box center [500, 201] width 872 height 24
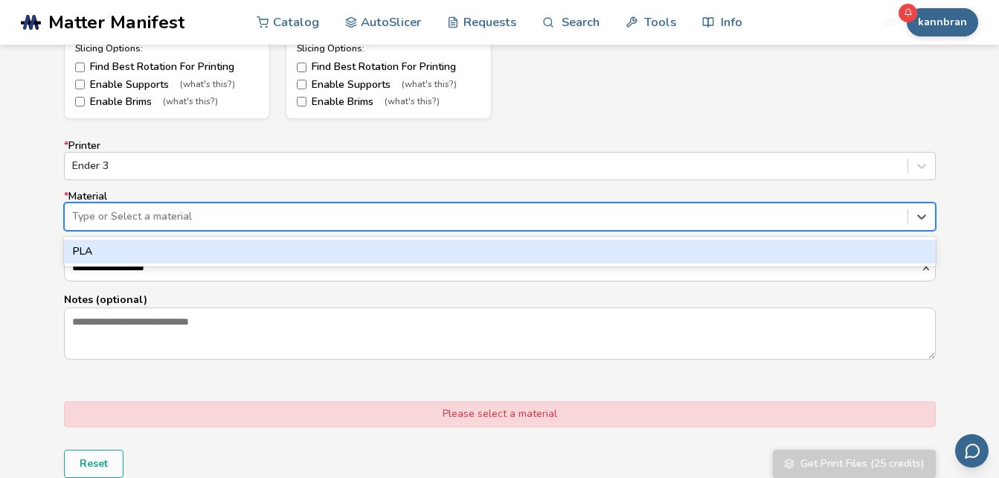
click at [444, 225] on div "Type or Select a material" at bounding box center [486, 216] width 843 height 21
click at [437, 247] on div "PLA" at bounding box center [500, 252] width 872 height 24
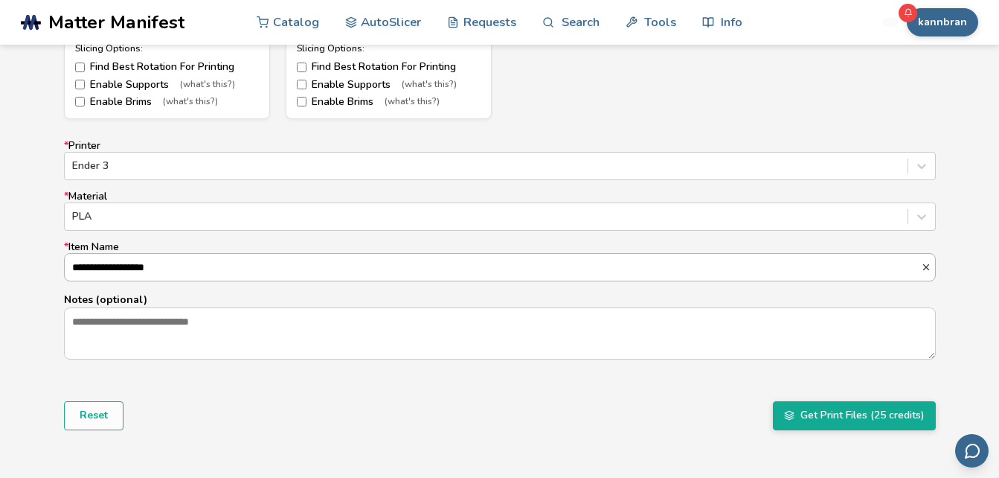
click at [109, 263] on input "**********" at bounding box center [493, 267] width 856 height 27
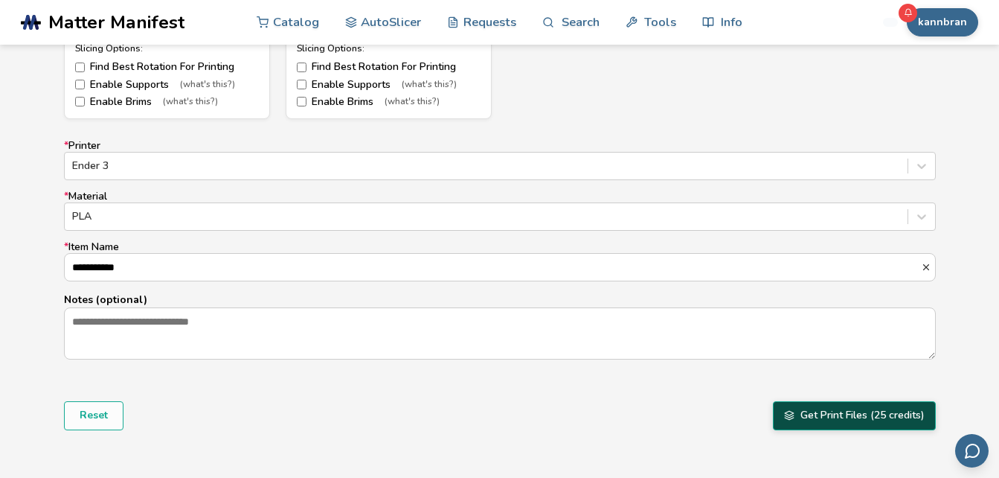
type input "**********"
click at [832, 423] on button "Get Print Files (25 credits)" at bounding box center [854, 415] width 163 height 28
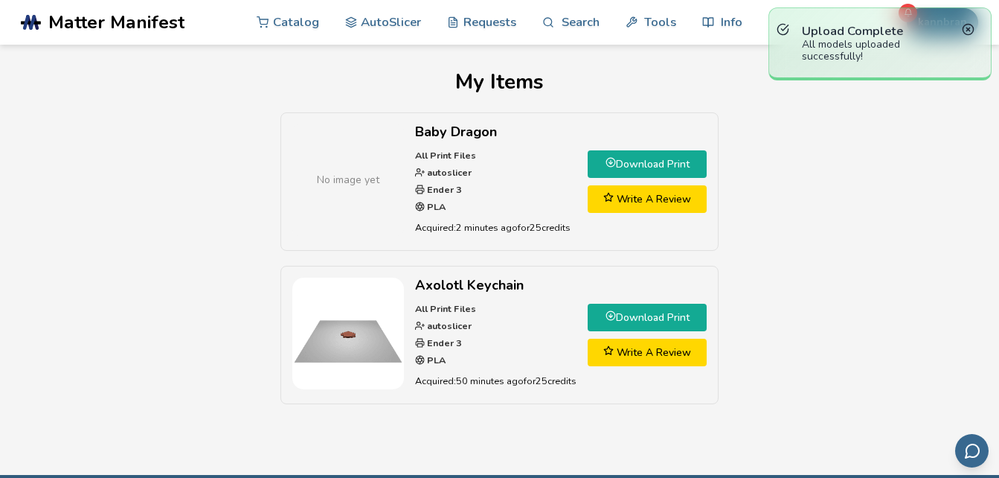
click at [234, 216] on div "No image yet Baby Dragon All Print Files autoslicer Ender 3 PLA Acquired: 2 min…" at bounding box center [500, 265] width 958 height 307
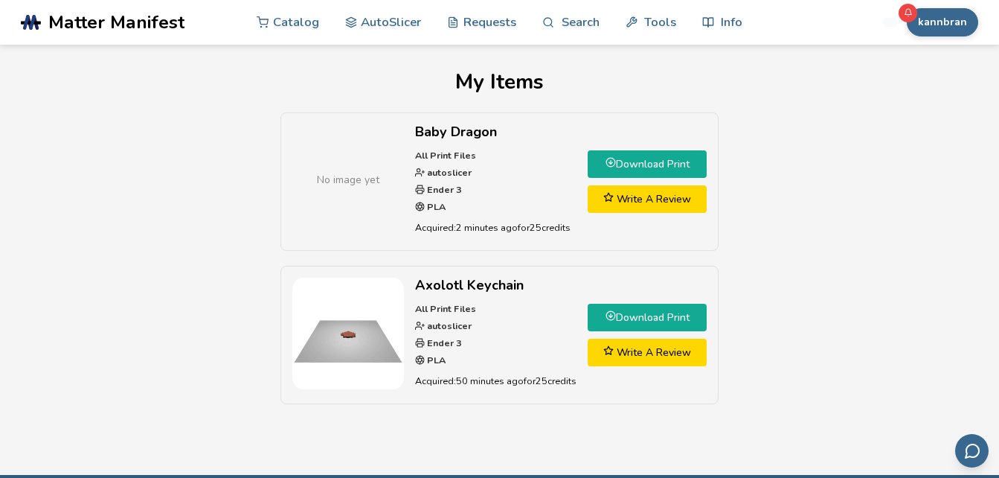
click at [667, 158] on link "Download Print" at bounding box center [647, 164] width 119 height 28
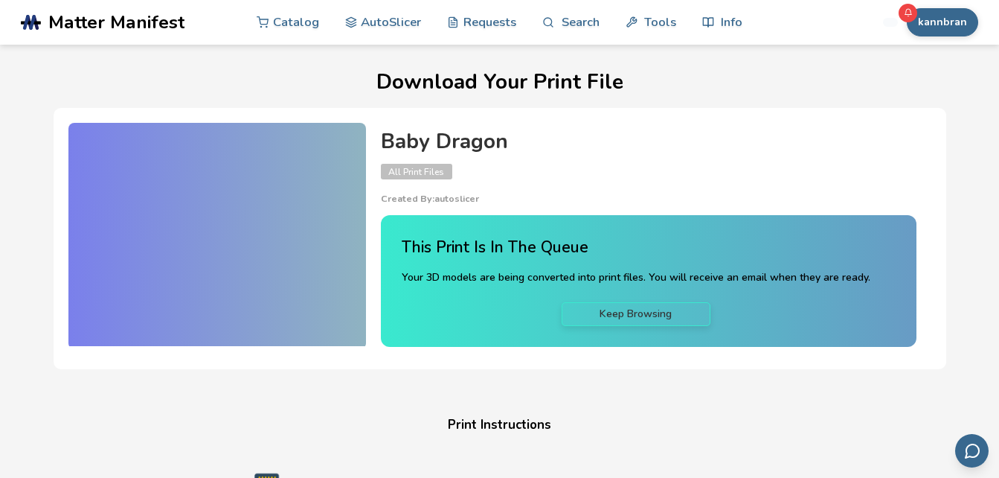
click at [600, 187] on div "Baby Dragon All Print Files Created By: autoslicer" at bounding box center [649, 167] width 536 height 74
